Goal: Check status: Check status

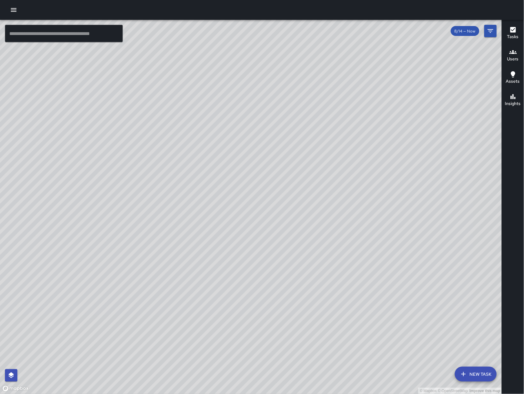
scroll to position [33303, 0]
click at [493, 29] on icon "Filters" at bounding box center [490, 30] width 7 height 7
click at [493, 29] on div "© Mapbox © OpenStreetMap Improve this map ​ New Task 8/14 — Now Map Layers Task…" at bounding box center [251, 207] width 502 height 375
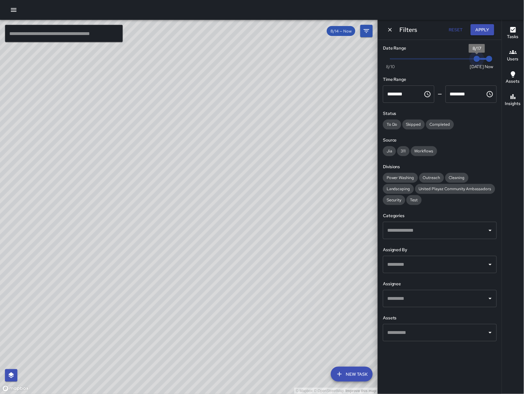
drag, startPoint x: 478, startPoint y: 65, endPoint x: 487, endPoint y: 64, distance: 9.0
click at [485, 64] on span "Now [DATE] [DATE] 9:11 am" at bounding box center [439, 58] width 99 height 9
click at [484, 29] on button "Apply" at bounding box center [483, 29] width 24 height 11
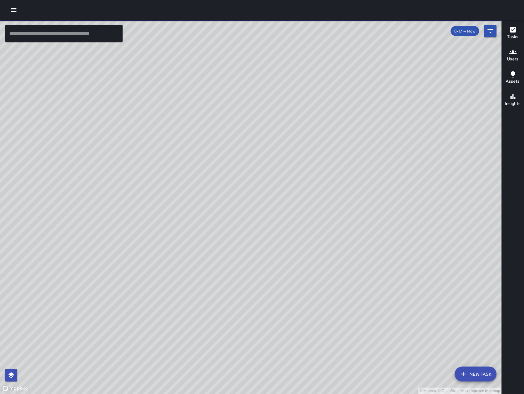
scroll to position [32817, 0]
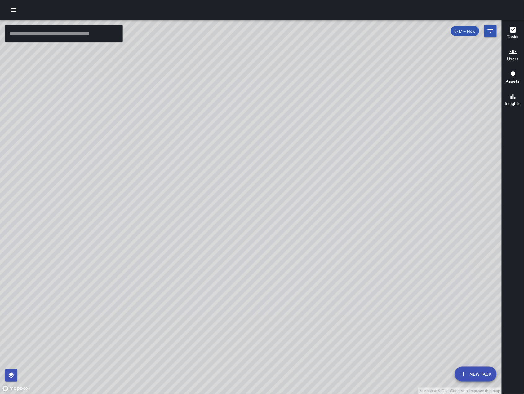
drag, startPoint x: 361, startPoint y: 166, endPoint x: 308, endPoint y: 215, distance: 72.2
click at [308, 215] on div "© Mapbox © OpenStreetMap Improve this map" at bounding box center [251, 207] width 502 height 375
drag, startPoint x: 448, startPoint y: 163, endPoint x: 318, endPoint y: 242, distance: 151.4
click at [318, 242] on div "© Mapbox © OpenStreetMap Improve this map" at bounding box center [251, 207] width 502 height 375
drag, startPoint x: 352, startPoint y: 297, endPoint x: 345, endPoint y: 233, distance: 64.9
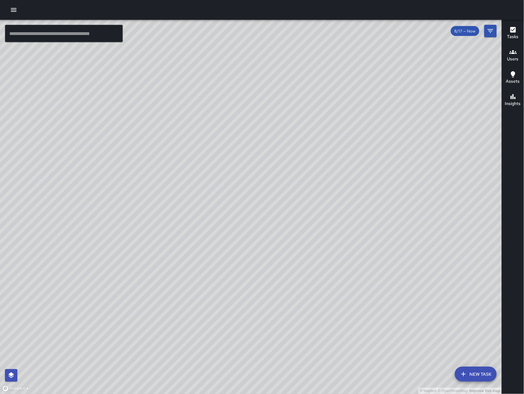
click at [345, 233] on div "© Mapbox © OpenStreetMap Improve this map" at bounding box center [251, 207] width 502 height 375
drag, startPoint x: 263, startPoint y: 266, endPoint x: 255, endPoint y: 248, distance: 20.0
click at [257, 250] on div "© Mapbox © OpenStreetMap Improve this map" at bounding box center [251, 207] width 502 height 375
click at [254, 248] on div "© Mapbox © OpenStreetMap Improve this map" at bounding box center [251, 207] width 502 height 375
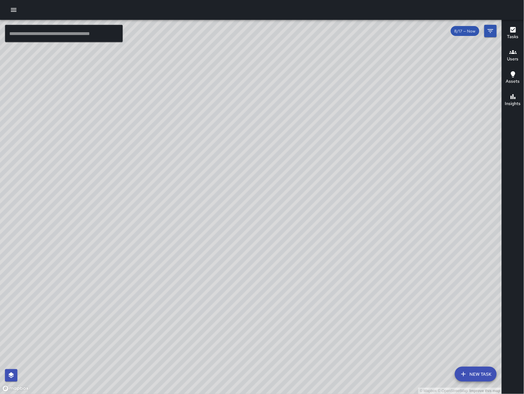
drag, startPoint x: 339, startPoint y: 235, endPoint x: 232, endPoint y: 235, distance: 106.7
click at [233, 235] on div "© Mapbox © OpenStreetMap Improve this map" at bounding box center [251, 207] width 502 height 375
click at [232, 235] on div "© Mapbox © OpenStreetMap Improve this map" at bounding box center [251, 207] width 502 height 375
click at [236, 305] on div "© Mapbox © OpenStreetMap Improve this map" at bounding box center [251, 207] width 502 height 375
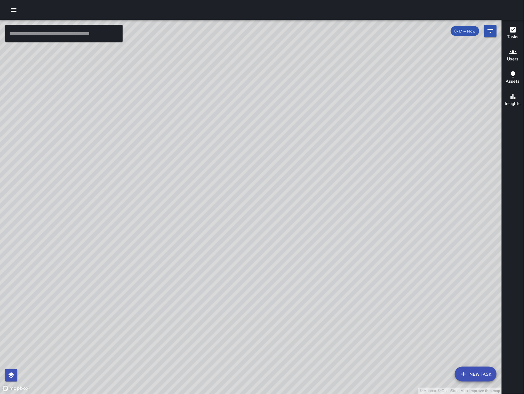
click at [258, 248] on div "© Mapbox © OpenStreetMap Improve this map" at bounding box center [251, 207] width 502 height 375
drag, startPoint x: 199, startPoint y: 344, endPoint x: 249, endPoint y: 249, distance: 107.1
click at [249, 249] on div "© Mapbox © OpenStreetMap Improve this map" at bounding box center [251, 207] width 502 height 375
drag, startPoint x: 366, startPoint y: 107, endPoint x: 262, endPoint y: 185, distance: 129.6
click at [262, 185] on div "© Mapbox © OpenStreetMap Improve this map" at bounding box center [251, 207] width 502 height 375
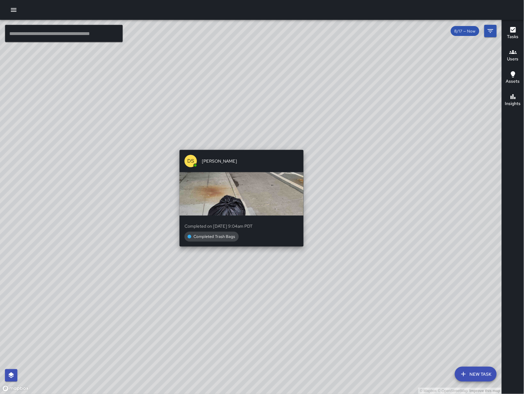
click at [241, 148] on div "DS [PERSON_NAME] Completed on [DATE] 9:04am PDT Completed Trash Bags" at bounding box center [241, 203] width 129 height 110
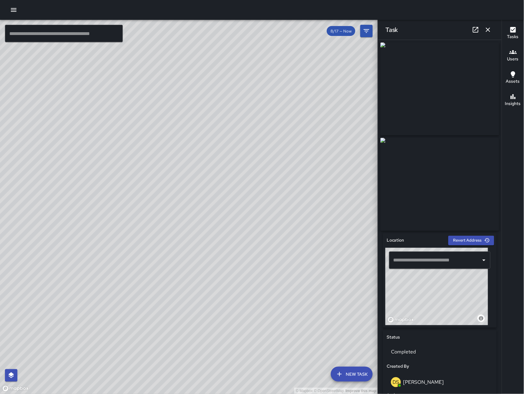
click at [491, 26] on icon "button" at bounding box center [487, 29] width 7 height 7
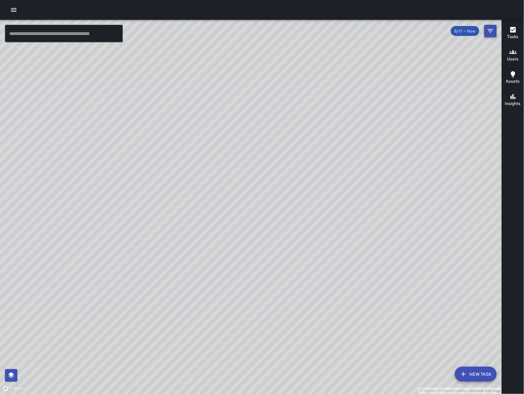
click at [485, 33] on button "Filters" at bounding box center [490, 31] width 12 height 12
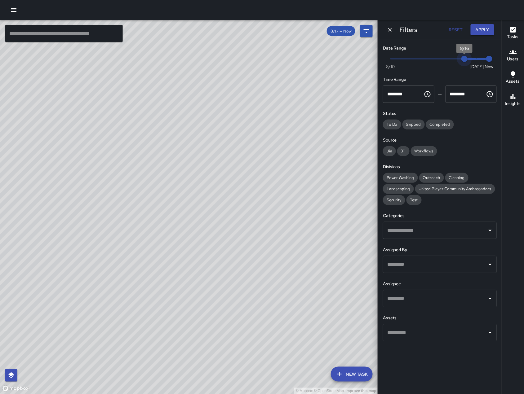
click at [468, 60] on span "8/16" at bounding box center [464, 59] width 6 height 6
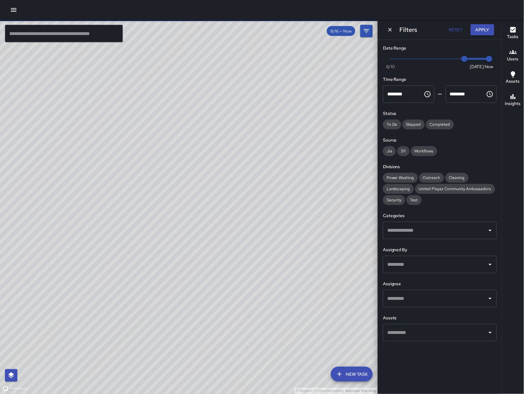
scroll to position [33303, 0]
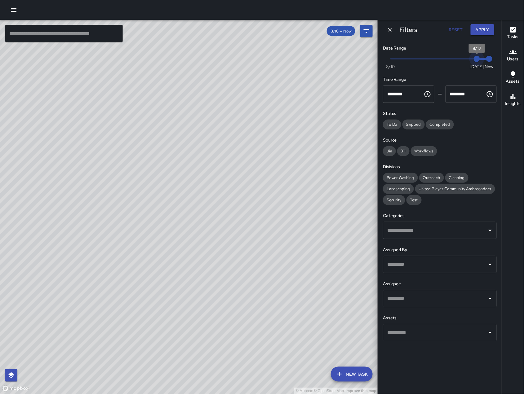
drag, startPoint x: 469, startPoint y: 62, endPoint x: 478, endPoint y: 63, distance: 9.0
click at [478, 62] on span "8/17" at bounding box center [477, 59] width 6 height 6
click at [396, 32] on div "Filters Reset Apply" at bounding box center [440, 30] width 124 height 20
click at [394, 28] on button "Dismiss" at bounding box center [389, 29] width 9 height 9
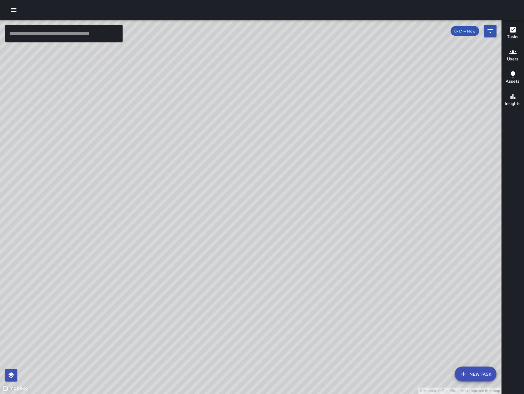
drag, startPoint x: 411, startPoint y: 267, endPoint x: 489, endPoint y: 214, distance: 95.1
click at [488, 216] on div "© Mapbox © OpenStreetMap Improve this map" at bounding box center [251, 207] width 502 height 375
drag, startPoint x: 442, startPoint y: 218, endPoint x: 451, endPoint y: 193, distance: 26.5
click at [451, 193] on div "© Mapbox © OpenStreetMap Improve this map" at bounding box center [251, 207] width 502 height 375
click at [442, 188] on div "© Mapbox © OpenStreetMap Improve this map" at bounding box center [251, 207] width 502 height 375
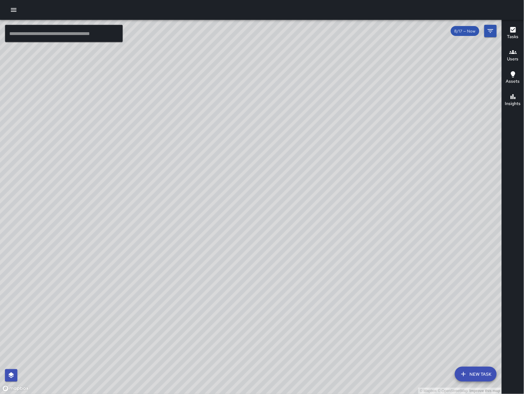
scroll to position [33923, 0]
click at [492, 33] on icon "Filters" at bounding box center [490, 30] width 7 height 7
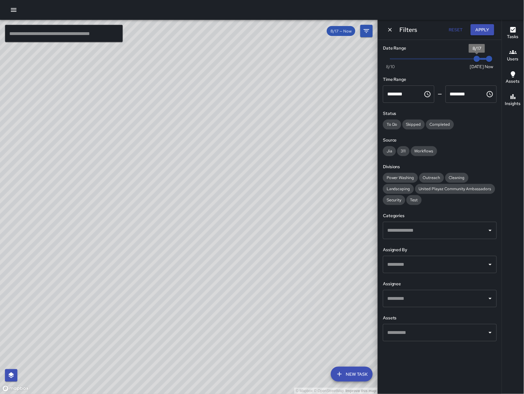
click at [474, 62] on span "8/17" at bounding box center [477, 59] width 6 height 6
click at [474, 59] on span "8/17" at bounding box center [477, 59] width 6 height 6
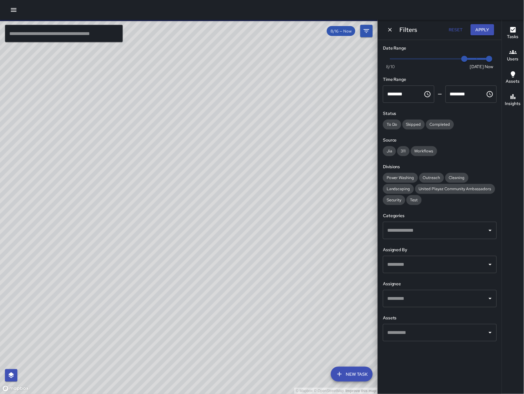
scroll to position [34410, 0]
drag, startPoint x: 468, startPoint y: 59, endPoint x: 463, endPoint y: 56, distance: 5.9
click at [466, 58] on span "8/16" at bounding box center [464, 59] width 6 height 6
drag, startPoint x: 463, startPoint y: 56, endPoint x: 444, endPoint y: 59, distance: 19.1
click at [443, 59] on span "8/14" at bounding box center [440, 59] width 6 height 6
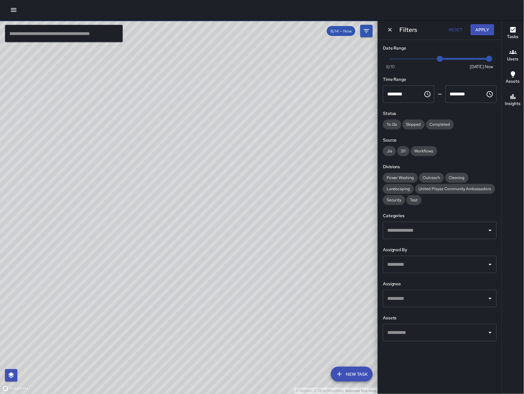
scroll to position [34521, 0]
drag, startPoint x: 342, startPoint y: 183, endPoint x: 292, endPoint y: 217, distance: 60.1
click at [294, 216] on div "© Mapbox © OpenStreetMap Improve this map" at bounding box center [189, 207] width 378 height 375
click at [388, 29] on icon "Dismiss" at bounding box center [390, 30] width 6 height 6
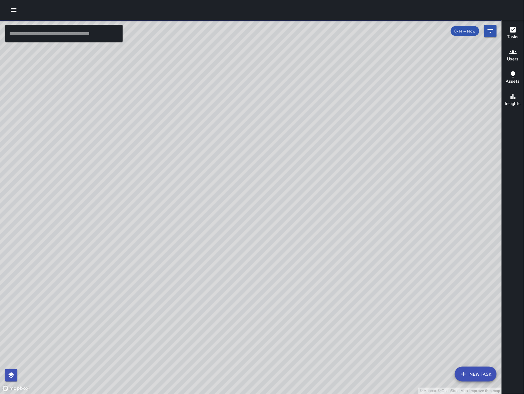
drag, startPoint x: 398, startPoint y: 244, endPoint x: 350, endPoint y: 257, distance: 48.9
click at [350, 257] on div "© Mapbox © OpenStreetMap Improve this map" at bounding box center [251, 207] width 502 height 375
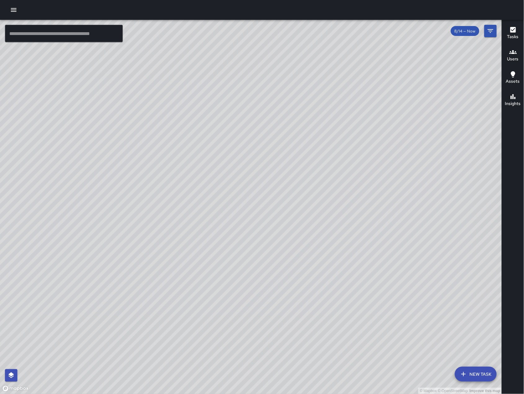
click at [346, 249] on div "© Mapbox © OpenStreetMap Improve this map" at bounding box center [251, 207] width 502 height 375
drag, startPoint x: 343, startPoint y: 243, endPoint x: 373, endPoint y: 266, distance: 38.5
click at [372, 265] on div "© Mapbox © OpenStreetMap Improve this map" at bounding box center [251, 207] width 502 height 375
click at [373, 266] on div "© Mapbox © OpenStreetMap Improve this map" at bounding box center [251, 207] width 502 height 375
drag, startPoint x: 368, startPoint y: 260, endPoint x: 366, endPoint y: 245, distance: 15.4
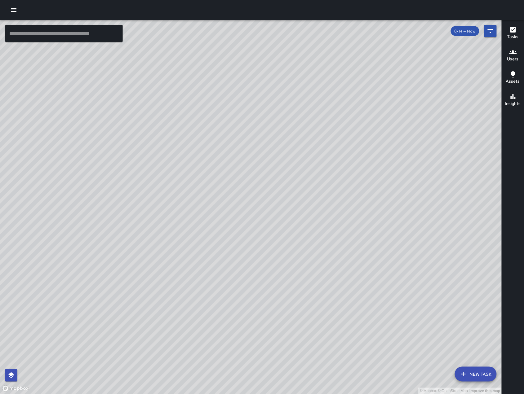
click at [366, 245] on div "© Mapbox © OpenStreetMap Improve this map" at bounding box center [251, 207] width 502 height 375
click at [491, 30] on icon "Filters" at bounding box center [490, 30] width 7 height 7
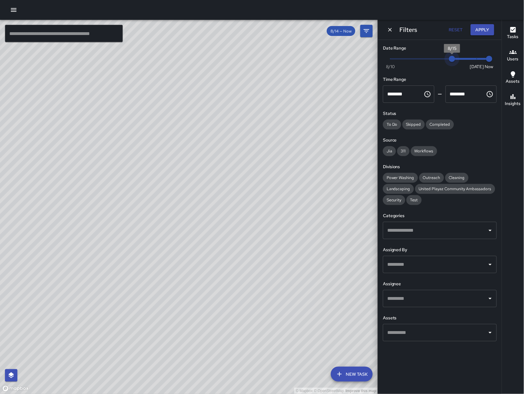
type input "*"
drag, startPoint x: 446, startPoint y: 58, endPoint x: 473, endPoint y: 64, distance: 27.7
click at [474, 62] on span "8/17" at bounding box center [477, 59] width 6 height 6
click at [389, 29] on icon "Dismiss" at bounding box center [390, 30] width 6 height 6
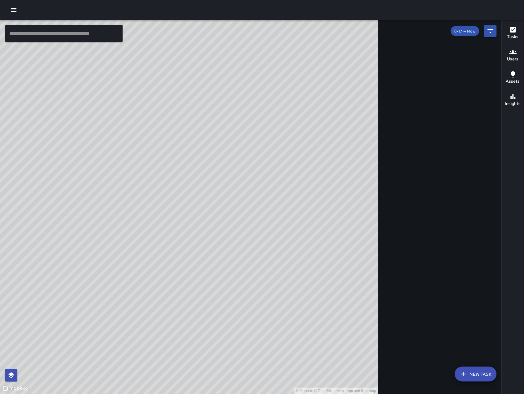
scroll to position [34035, 0]
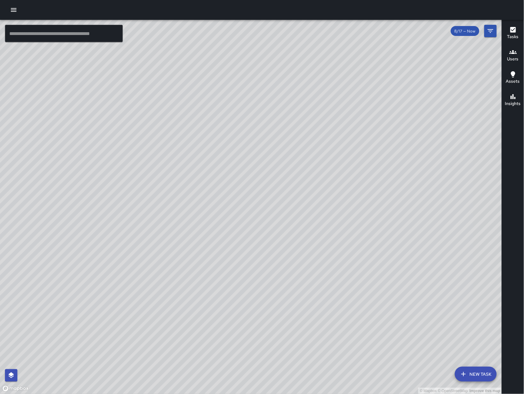
drag, startPoint x: 373, startPoint y: 175, endPoint x: 372, endPoint y: 185, distance: 9.4
click at [372, 185] on div "© Mapbox © OpenStreetMap Improve this map" at bounding box center [251, 207] width 502 height 375
drag, startPoint x: 370, startPoint y: 183, endPoint x: 357, endPoint y: 159, distance: 26.8
click at [357, 159] on div "© Mapbox © OpenStreetMap Improve this map" at bounding box center [251, 207] width 502 height 375
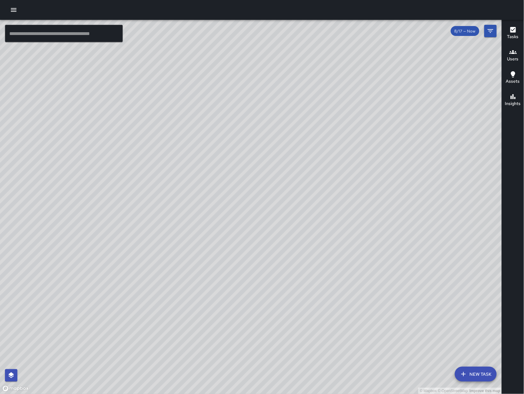
click at [357, 159] on div "© Mapbox © OpenStreetMap Improve this map" at bounding box center [251, 207] width 502 height 375
click at [340, 209] on div "© Mapbox © OpenStreetMap Improve this map" at bounding box center [251, 207] width 502 height 375
drag, startPoint x: 342, startPoint y: 202, endPoint x: 345, endPoint y: 197, distance: 5.3
click at [345, 197] on div "© Mapbox © OpenStreetMap Improve this map" at bounding box center [251, 207] width 502 height 375
drag, startPoint x: 344, startPoint y: 194, endPoint x: 358, endPoint y: 194, distance: 14.3
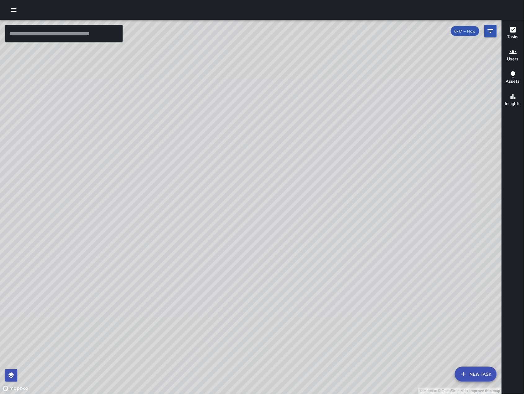
click at [358, 194] on div "© Mapbox © OpenStreetMap Improve this map" at bounding box center [251, 207] width 502 height 375
click at [359, 194] on div "© Mapbox © OpenStreetMap Improve this map" at bounding box center [251, 207] width 502 height 375
click at [361, 194] on div "© Mapbox © OpenStreetMap Improve this map" at bounding box center [251, 207] width 502 height 375
drag, startPoint x: 361, startPoint y: 195, endPoint x: 361, endPoint y: 189, distance: 5.6
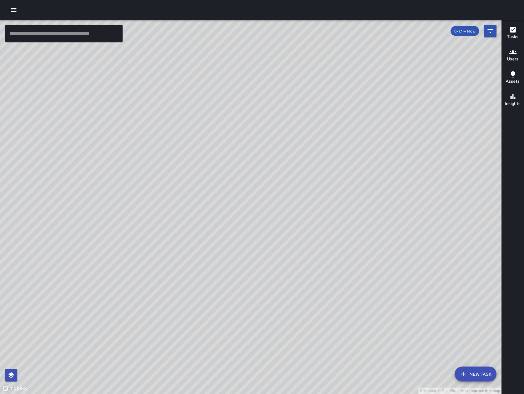
click at [361, 189] on div "© Mapbox © OpenStreetMap Improve this map" at bounding box center [251, 207] width 502 height 375
drag, startPoint x: 272, startPoint y: 62, endPoint x: 252, endPoint y: -11, distance: 75.4
click at [252, 0] on html "© Mapbox © OpenStreetMap Improve this map ​ New Task 8/17 — Now Map Layers Task…" at bounding box center [262, 197] width 524 height 394
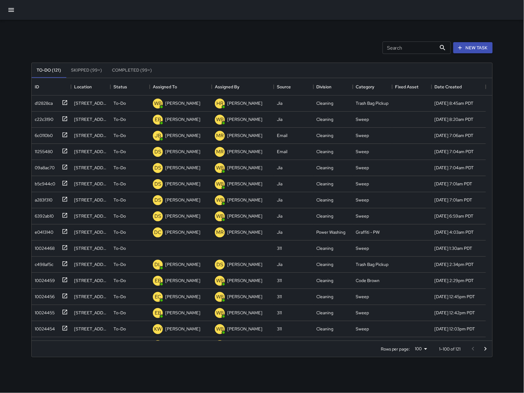
scroll to position [256, 454]
